Goal: Information Seeking & Learning: Learn about a topic

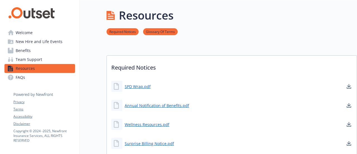
scroll to position [28, 0]
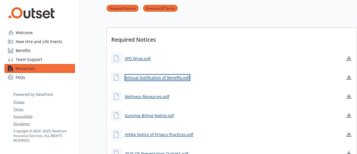
click at [148, 77] on link "Annual Notification of Benefits.pdf" at bounding box center [158, 77] width 66 height 7
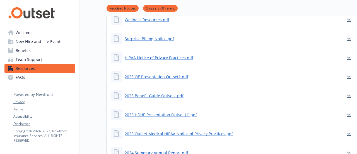
scroll to position [112, 0]
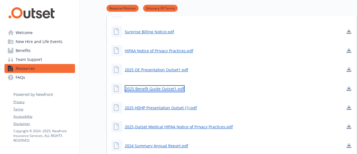
click at [153, 88] on link "2025 Benefit Guide Outset1.pdf" at bounding box center [155, 88] width 60 height 7
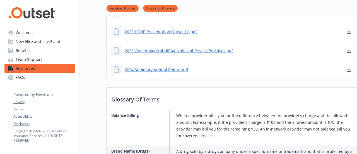
scroll to position [195, 0]
